Goal: Information Seeking & Learning: Understand process/instructions

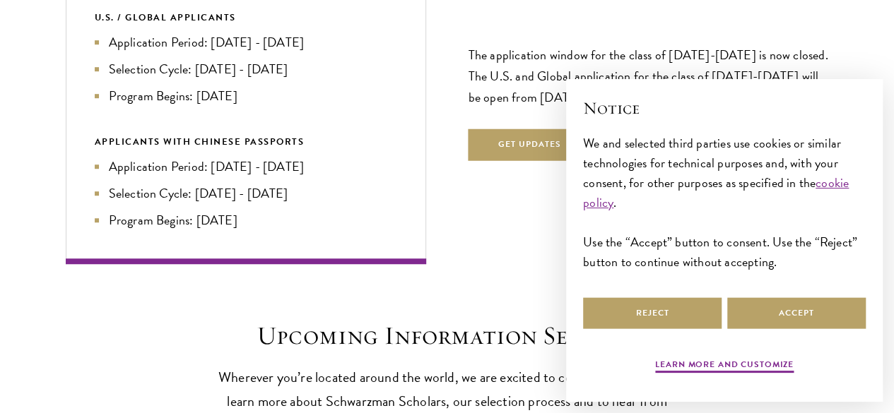
scroll to position [3249, 0]
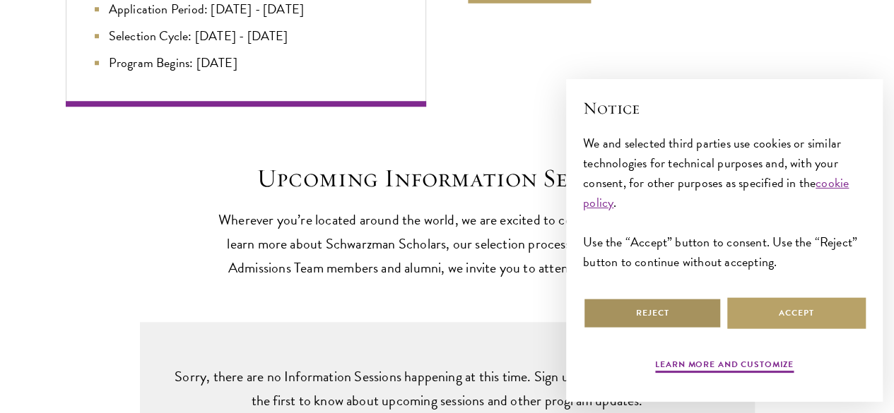
click at [686, 305] on button "Reject" at bounding box center [652, 313] width 138 height 32
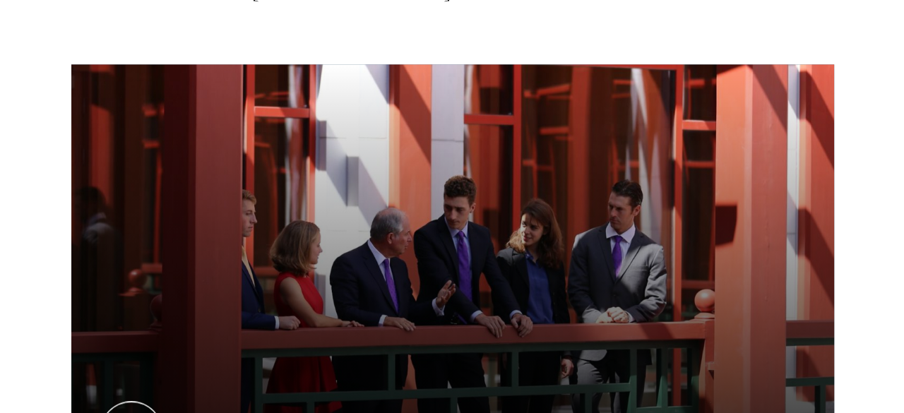
scroll to position [776, 0]
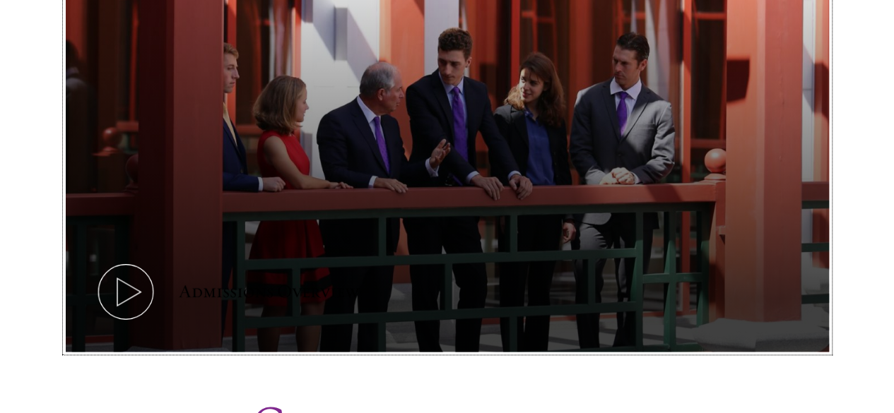
click at [158, 260] on icon at bounding box center [126, 292] width 64 height 64
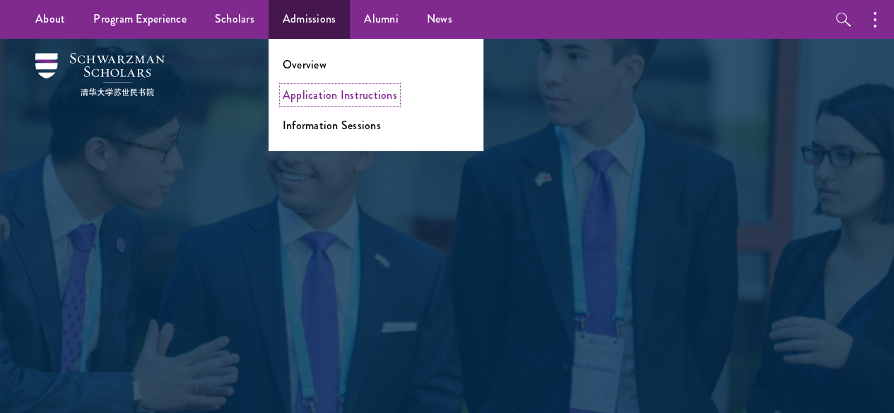
click at [326, 97] on link "Application Instructions" at bounding box center [340, 95] width 114 height 16
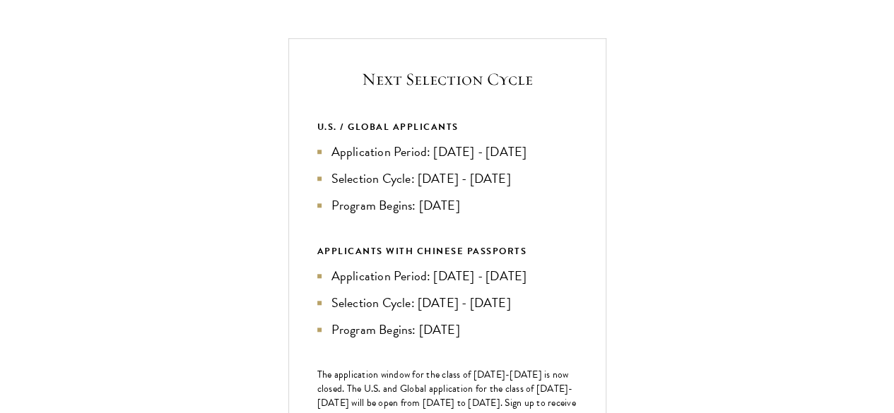
scroll to position [565, 0]
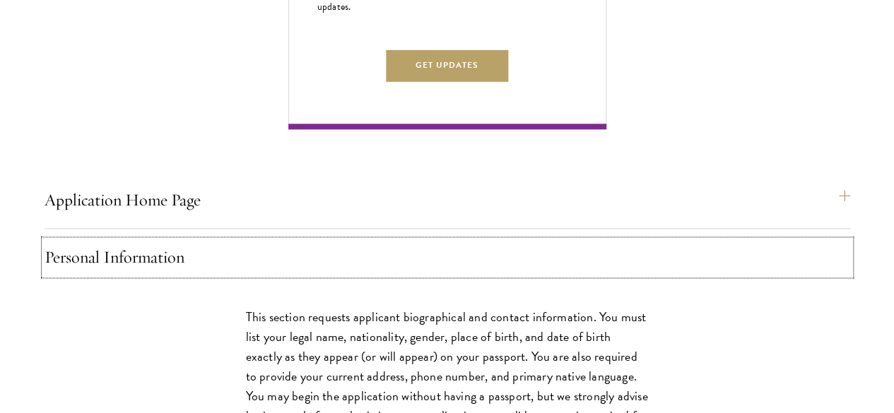
scroll to position [918, 0]
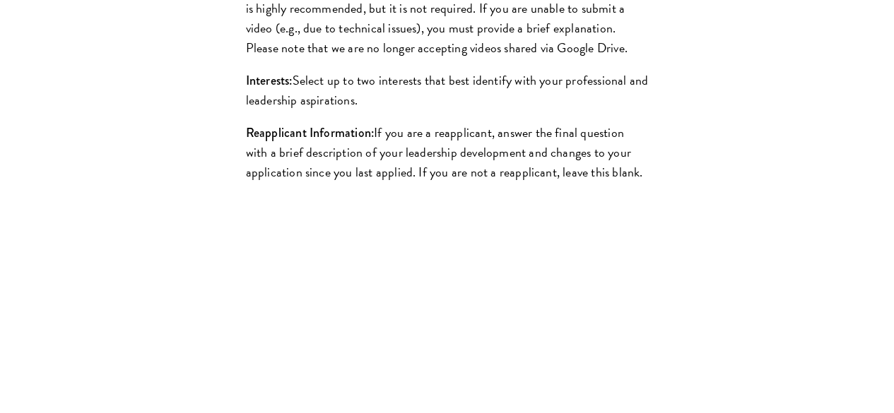
scroll to position [1696, 0]
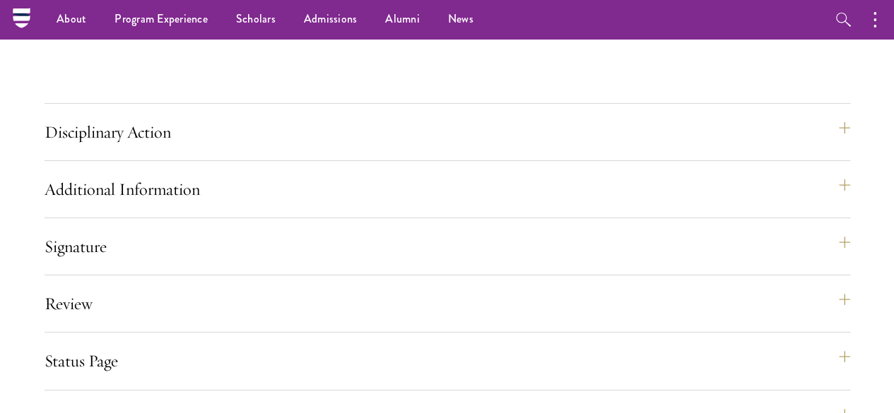
scroll to position [2714, 0]
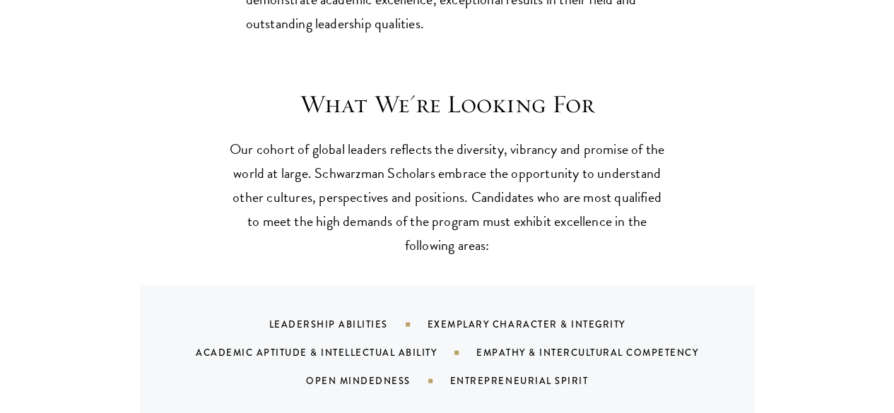
scroll to position [1413, 0]
